Goal: Information Seeking & Learning: Learn about a topic

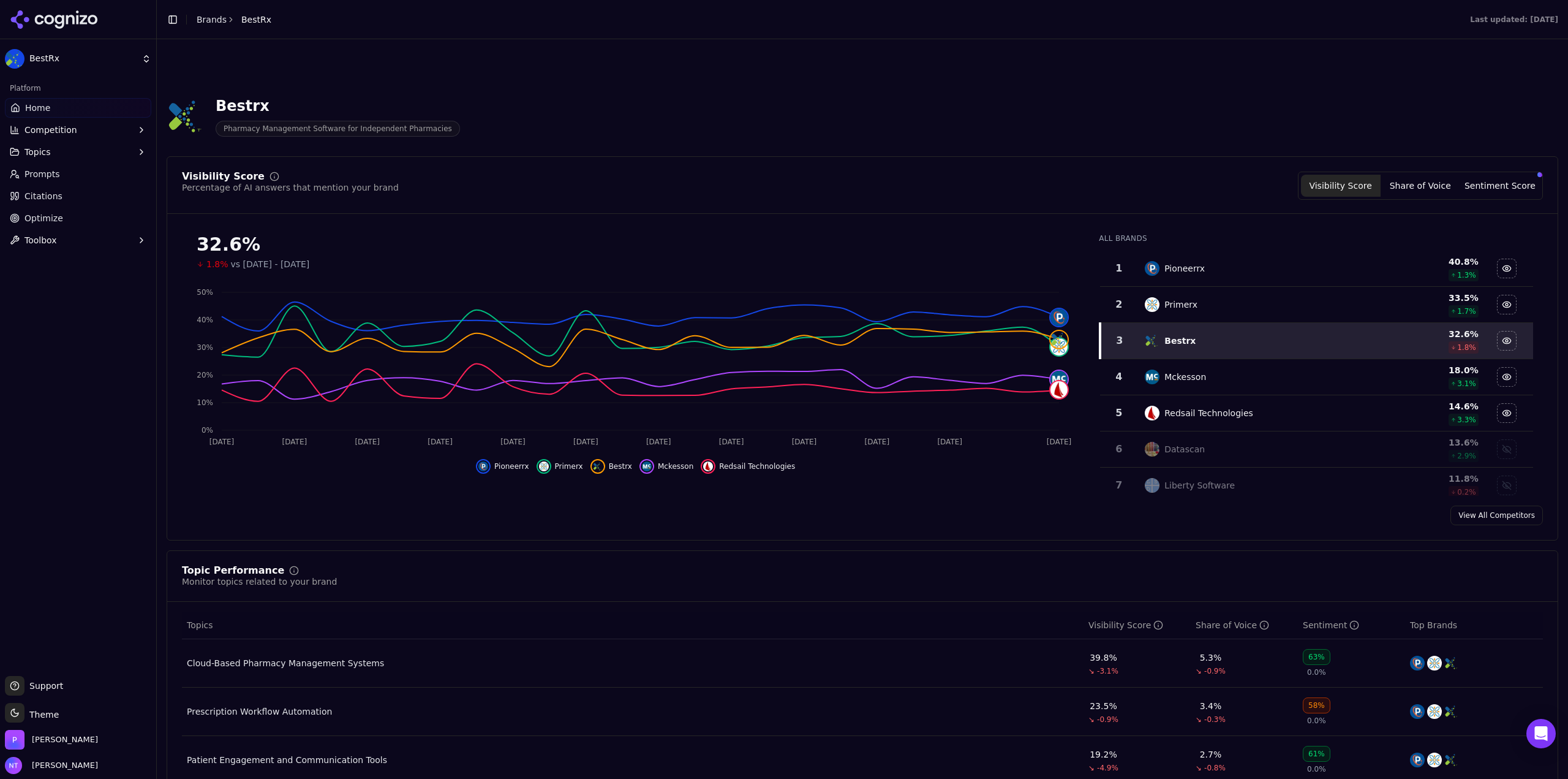
scroll to position [551, 0]
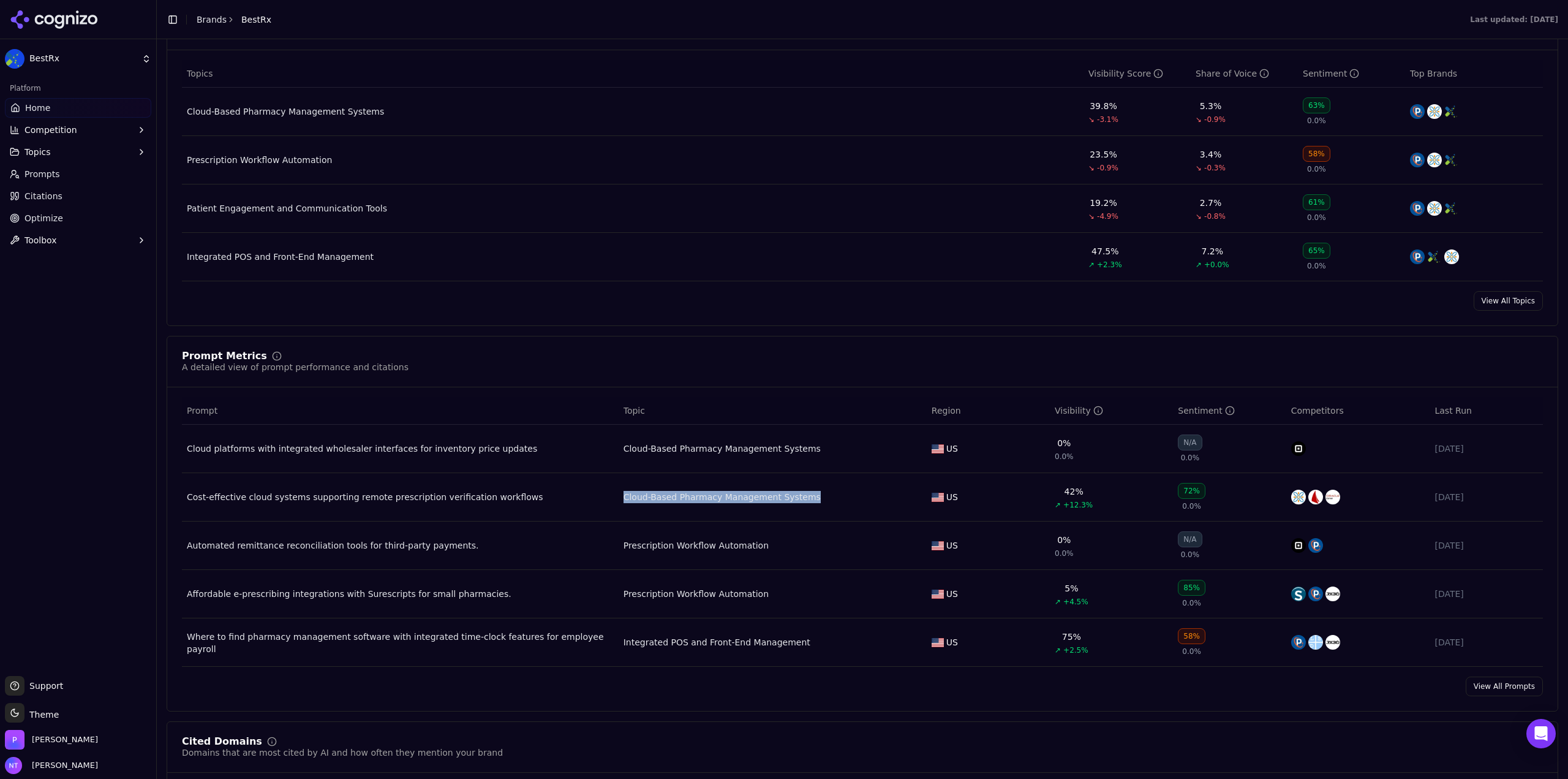
drag, startPoint x: 834, startPoint y: 515, endPoint x: 620, endPoint y: 491, distance: 215.3
click at [620, 491] on td "Cloud-Based Pharmacy Management Systems" at bounding box center [772, 497] width 308 height 48
copy div "Cloud-Based Pharmacy Management Systems"
click at [838, 524] on td "Prescription Workflow Automation" at bounding box center [772, 546] width 308 height 48
drag, startPoint x: 843, startPoint y: 502, endPoint x: 611, endPoint y: 489, distance: 232.4
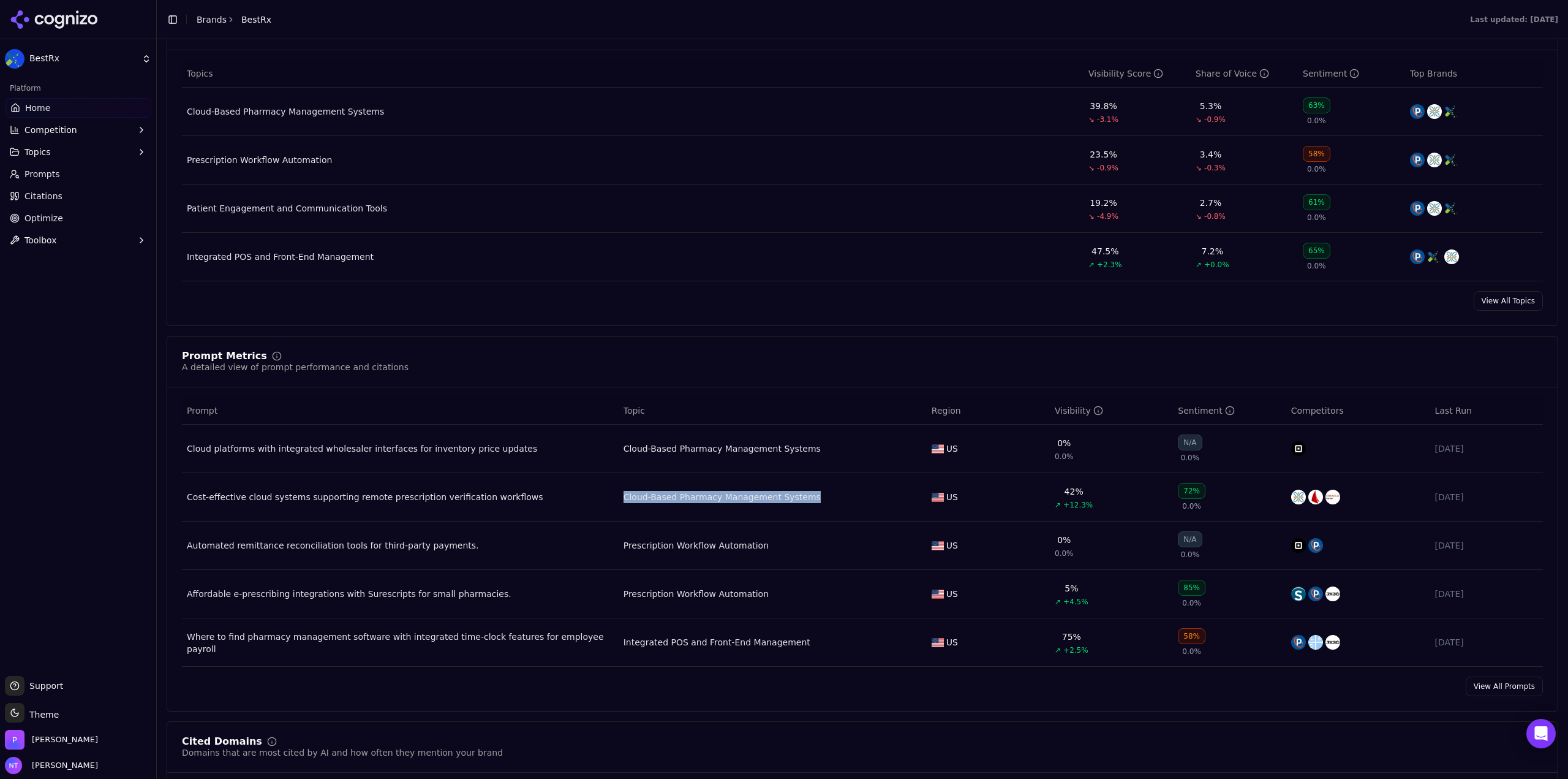
click at [611, 489] on tr "Cost-effective cloud systems supporting remote prescription verification workfl…" at bounding box center [862, 497] width 1361 height 48
drag, startPoint x: 815, startPoint y: 494, endPoint x: 820, endPoint y: 503, distance: 10.3
click at [815, 495] on td "Cloud-Based Pharmacy Management Systems" at bounding box center [772, 497] width 308 height 48
drag, startPoint x: 831, startPoint y: 503, endPoint x: 605, endPoint y: 493, distance: 226.2
click at [605, 493] on tr "Cost-effective cloud systems supporting remote prescription verification workfl…" at bounding box center [862, 497] width 1361 height 48
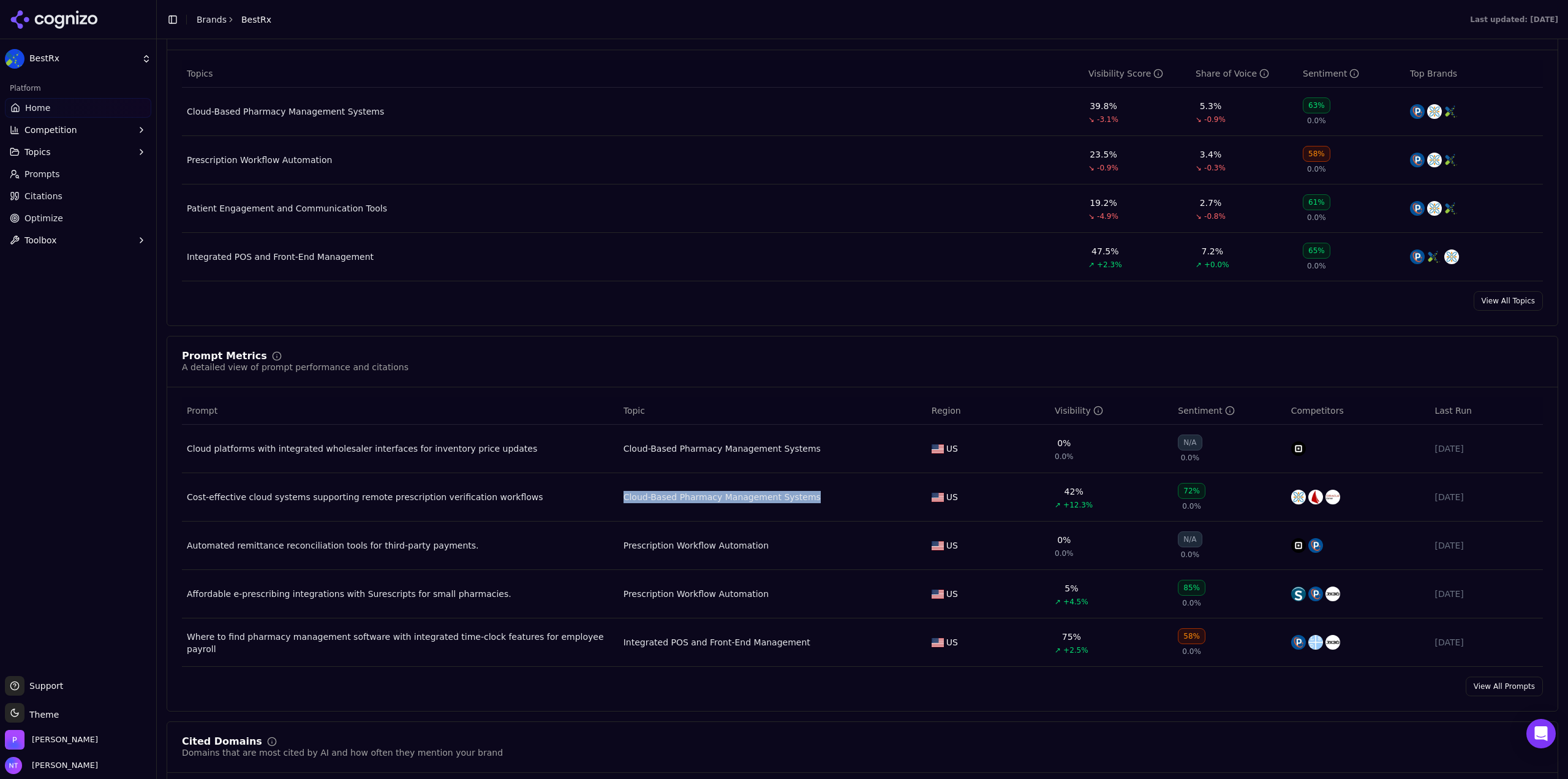
copy tr "Cloud-Based Pharmacy Management Systems"
drag, startPoint x: 564, startPoint y: 509, endPoint x: 551, endPoint y: 502, distance: 14.8
click at [564, 509] on td "Cost-effective cloud systems supporting remote prescription verification workfl…" at bounding box center [400, 497] width 437 height 48
click at [546, 513] on td "Cost-effective cloud systems supporting remote prescription verification workfl…" at bounding box center [400, 497] width 437 height 48
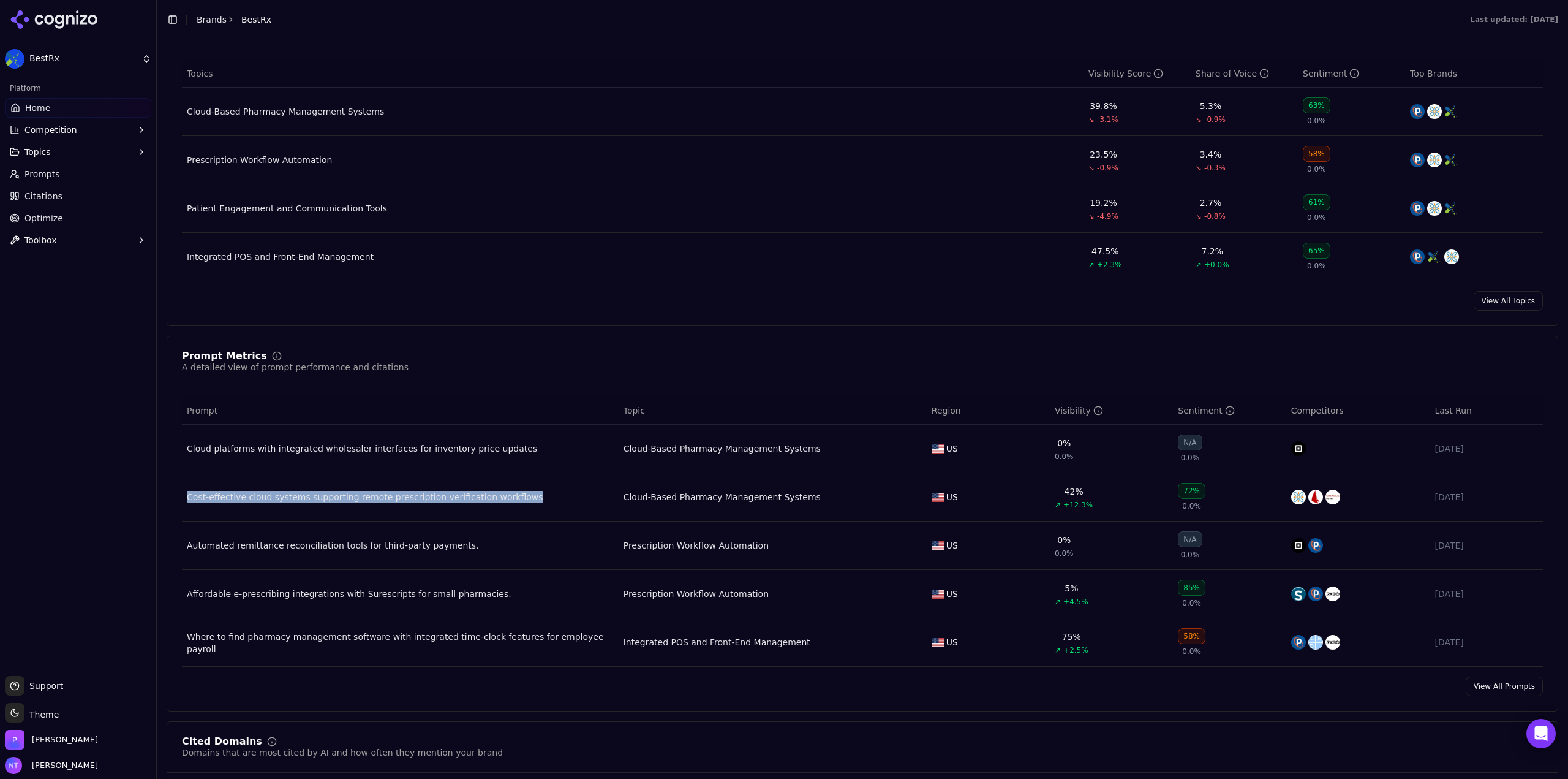
drag, startPoint x: 538, startPoint y: 511, endPoint x: 211, endPoint y: 485, distance: 328.0
click at [211, 485] on td "Cost-effective cloud systems supporting remote prescription verification workfl…" at bounding box center [400, 497] width 437 height 48
copy div "Cost-effective cloud systems supporting remote prescription verification workfl…"
